Goal: Transaction & Acquisition: Purchase product/service

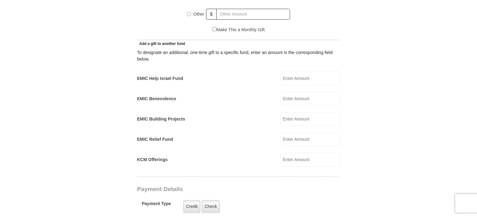
scroll to position [336, 0]
click at [295, 152] on input "KCM Offerings" at bounding box center [311, 159] width 60 height 14
click at [207, 13] on div "Other $" at bounding box center [238, 13] width 103 height 16
click at [294, 92] on input "EMIC Benevolence" at bounding box center [311, 98] width 60 height 14
type input "10.00"
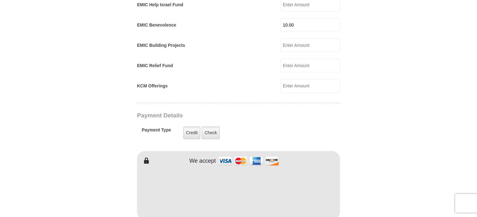
scroll to position [438, 0]
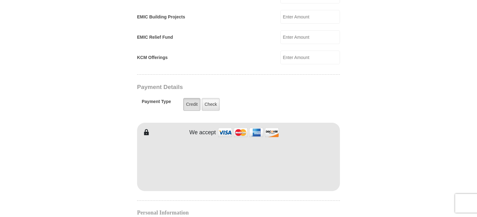
click at [194, 99] on label "Credit" at bounding box center [191, 104] width 17 height 13
click at [0, 0] on input "Credit" at bounding box center [0, 0] width 0 height 0
type input "PEARLENE"
type input "BENSTON"
click at [415, 144] on form "Eagle Mountain International Church Online Giving Because of gifts like yours, …" at bounding box center [239, 49] width 356 height 924
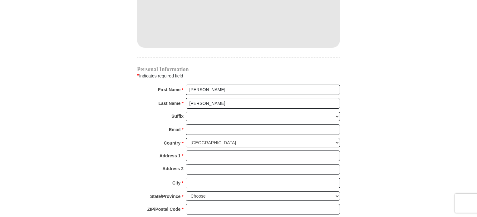
scroll to position [582, 0]
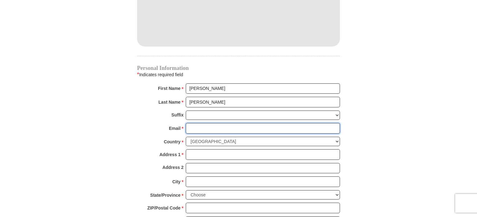
click at [215, 123] on input "Email *" at bounding box center [263, 128] width 154 height 11
type input "dearbenstop@gmail.com"
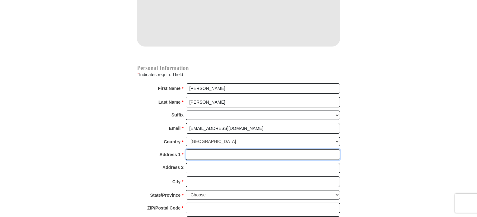
type input "44 Logan Ln"
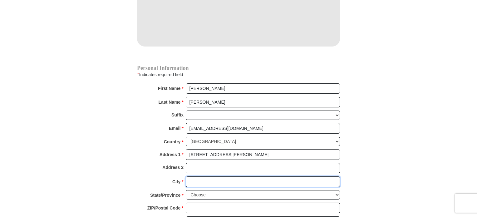
type input "Lynchburg"
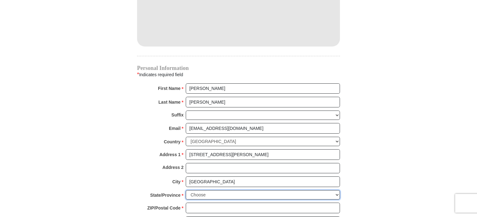
select select "VA"
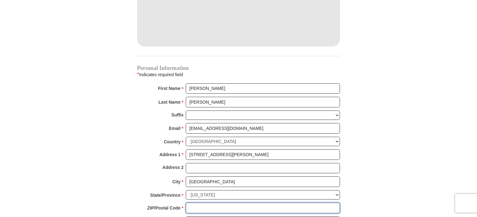
type input "24502"
type input "8458203904"
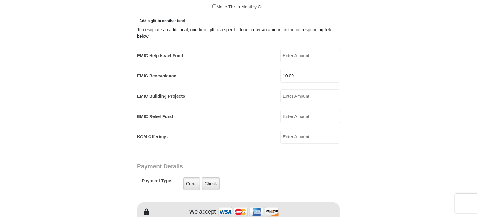
scroll to position [228, 0]
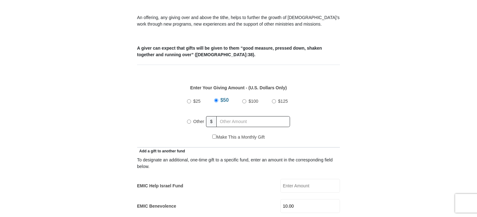
click at [216, 98] on input "$50" at bounding box center [216, 100] width 4 height 4
click at [189, 120] on input "Other" at bounding box center [189, 122] width 4 height 4
radio input "true"
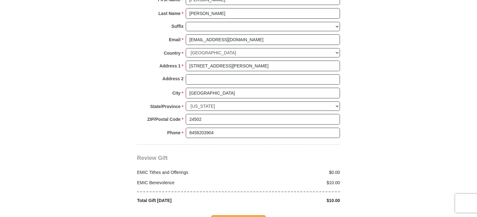
scroll to position [696, 0]
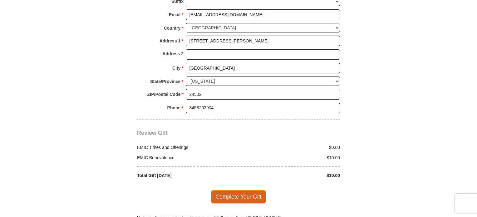
click at [248, 190] on span "Complete Your Gift" at bounding box center [238, 196] width 55 height 13
